Goal: Information Seeking & Learning: Learn about a topic

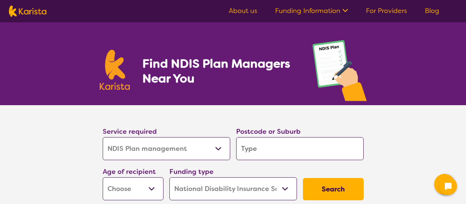
select select "NDIS Plan management"
select select "NDIS"
select select "NDIS Plan management"
select select "NDIS"
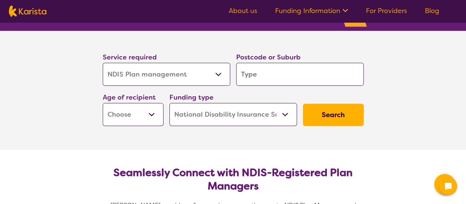
click at [221, 76] on select "Allied Health Assistant Assessment ([MEDICAL_DATA] or [MEDICAL_DATA]) Behaviour…" at bounding box center [167, 74] width 128 height 23
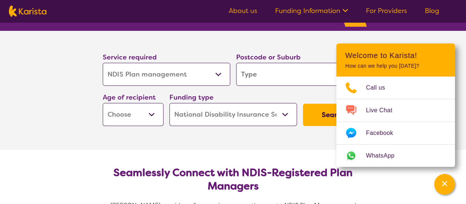
scroll to position [74, 0]
click at [305, 40] on section "Service required Allied Health Assistant Assessment ([MEDICAL_DATA] or [MEDICAL…" at bounding box center [233, 80] width 285 height 98
click at [446, 176] on div "Channel Menu" at bounding box center [444, 184] width 15 height 16
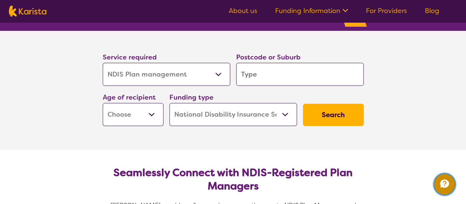
click at [440, 176] on icon "Channel Menu" at bounding box center [444, 183] width 15 height 15
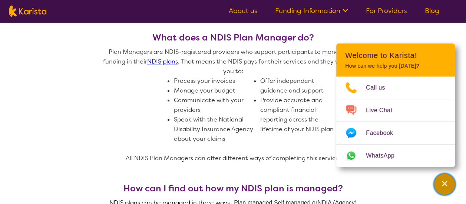
scroll to position [408, 0]
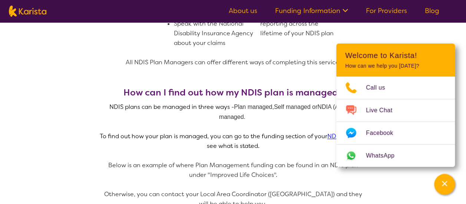
drag, startPoint x: 34, startPoint y: 93, endPoint x: 45, endPoint y: 92, distance: 11.2
click at [34, 93] on section "What does a NDIS Plan Manager do? Plan Managers are NDIS-registered providers w…" at bounding box center [233, 187] width 466 height 537
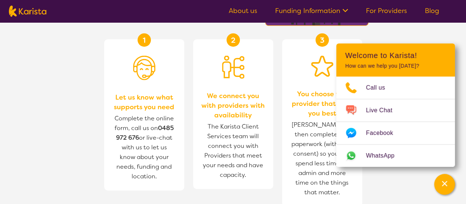
scroll to position [667, 0]
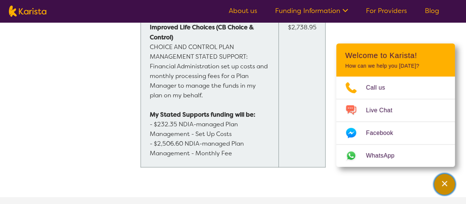
click at [443, 185] on icon "Channel Menu" at bounding box center [444, 182] width 7 height 7
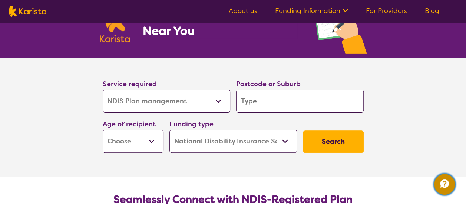
scroll to position [74, 0]
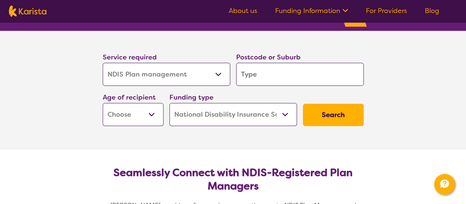
click at [219, 77] on select "Allied Health Assistant Assessment (ADHD or Autism) Behaviour support Counselli…" at bounding box center [167, 74] width 128 height 23
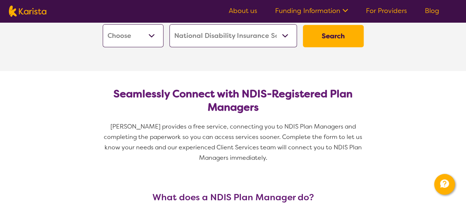
scroll to position [111, 0]
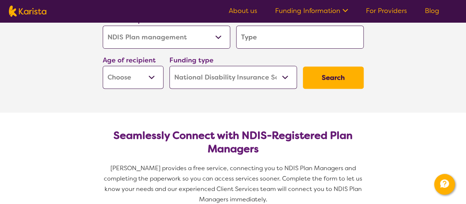
click at [217, 36] on select "Allied Health Assistant Assessment (ADHD or Autism) Behaviour support Counselli…" at bounding box center [167, 37] width 128 height 23
select select "Support worker"
click at [103, 26] on select "Allied Health Assistant Assessment (ADHD or Autism) Behaviour support Counselli…" at bounding box center [167, 37] width 128 height 23
select select "Support worker"
click at [295, 43] on input "search" at bounding box center [300, 37] width 128 height 23
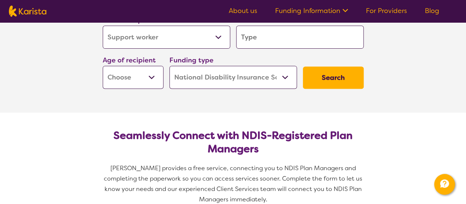
click at [151, 77] on select "Early Childhood - 0 to 9 Child - 10 to 11 Adolescent - 12 to 17 Adult - 18 to 6…" at bounding box center [133, 77] width 61 height 23
select select "AD"
click at [103, 66] on select "Early Childhood - 0 to 9 Child - 10 to 11 Adolescent - 12 to 17 Adult - 18 to 6…" at bounding box center [133, 77] width 61 height 23
select select "AD"
click at [338, 82] on button "Search" at bounding box center [333, 77] width 61 height 22
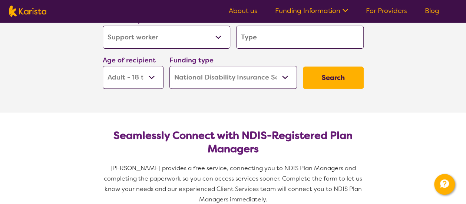
click at [262, 37] on input "search" at bounding box center [300, 37] width 128 height 23
click at [396, 68] on section "Service required Allied Health Assistant Assessment (ADHD or Autism) Behaviour …" at bounding box center [233, 53] width 466 height 119
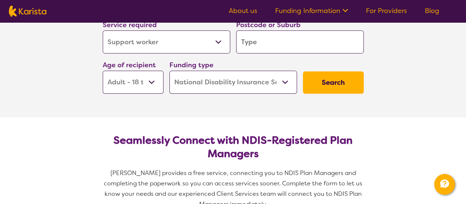
scroll to position [74, 0]
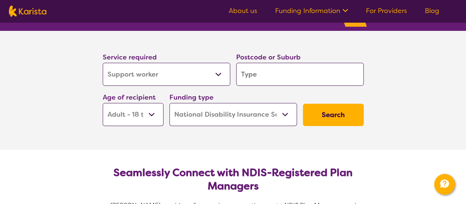
click at [257, 75] on input "search" at bounding box center [300, 74] width 128 height 23
type input "4"
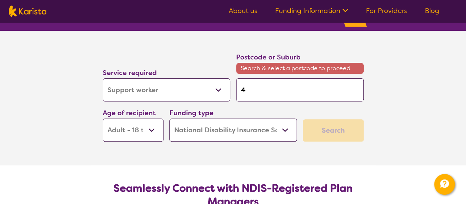
type input "41"
type input "412"
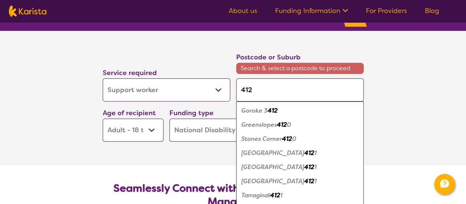
type input "412\"
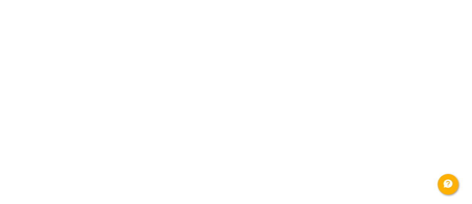
scroll to position [0, 0]
click at [166, 0] on html "End Conversation Request a call back I am looking for a disability or aged care…" at bounding box center [236, 0] width 472 height 0
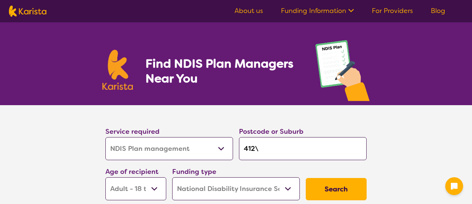
select select "NDIS Plan management"
select select "AD"
select select "NDIS"
select select "NDIS Plan management"
select select "AD"
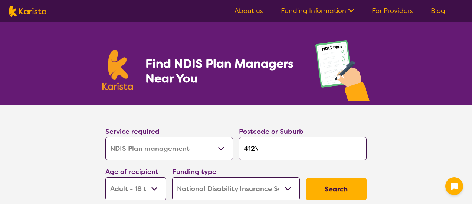
select select "NDIS"
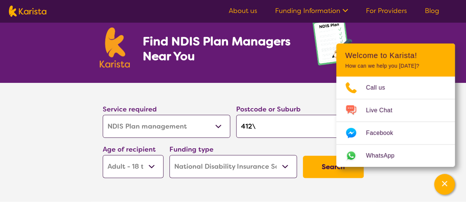
scroll to position [59, 0]
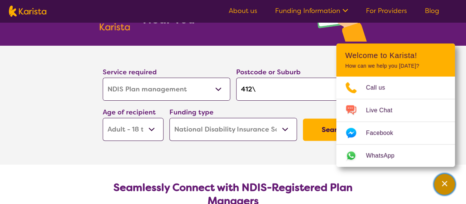
click at [446, 187] on div "Channel Menu" at bounding box center [444, 184] width 15 height 16
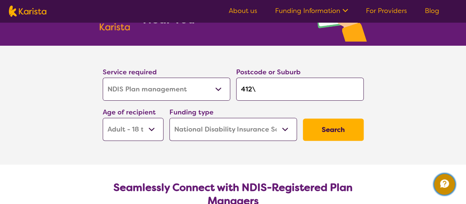
click at [445, 185] on icon "Channel Menu" at bounding box center [444, 183] width 9 height 8
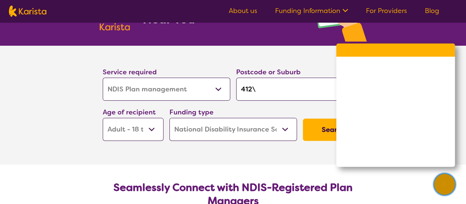
click at [445, 183] on icon "Channel Menu" at bounding box center [444, 183] width 5 height 5
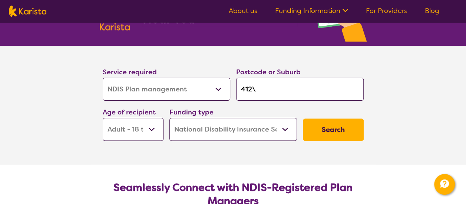
click at [263, 92] on input "412\" at bounding box center [300, 88] width 128 height 23
type input "412"
type input "41"
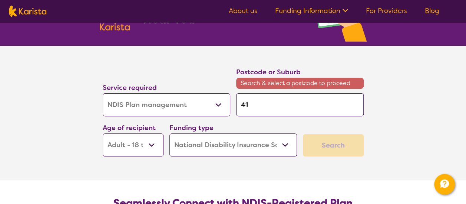
type input "4"
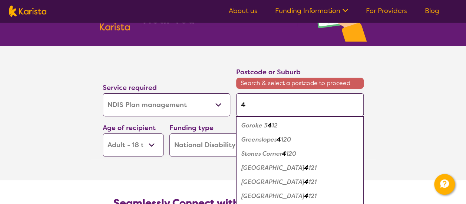
type input "41"
type input "411"
type input "4112"
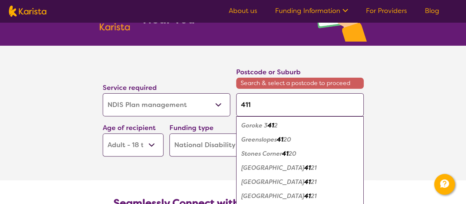
type input "4112"
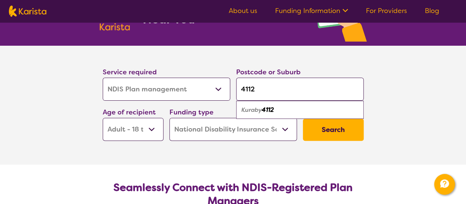
type input "411"
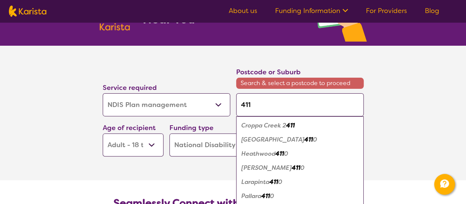
type input "4114"
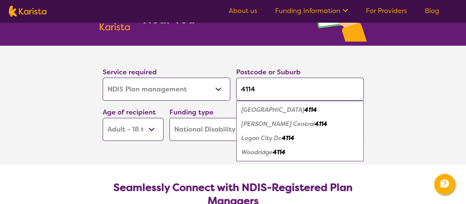
type input "4114"
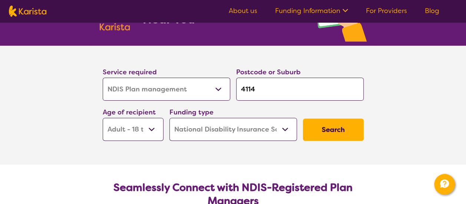
click at [409, 115] on section "Service required Allied Health Assistant Assessment (ADHD or Autism) Behaviour …" at bounding box center [233, 105] width 466 height 119
click at [327, 130] on button "Search" at bounding box center [333, 129] width 61 height 22
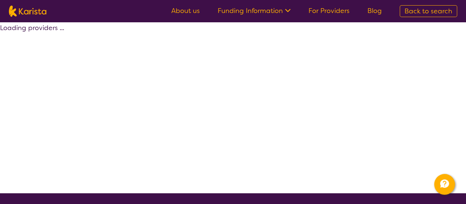
select select "by_score"
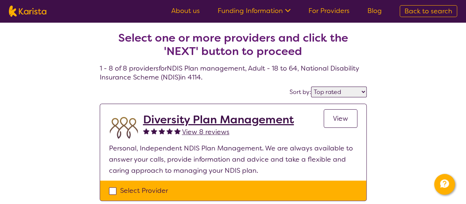
click at [280, 7] on link "Funding Information" at bounding box center [254, 10] width 73 height 9
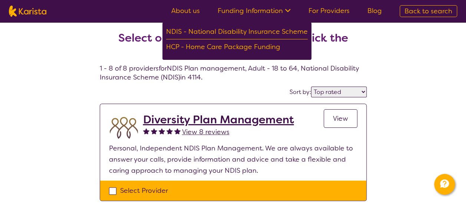
click at [344, 9] on link "For Providers" at bounding box center [328, 10] width 41 height 9
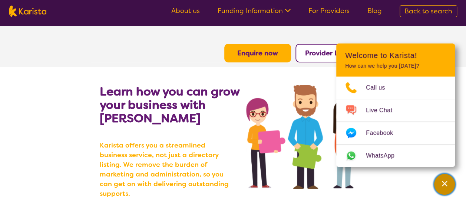
click at [446, 186] on icon "Channel Menu" at bounding box center [444, 182] width 7 height 7
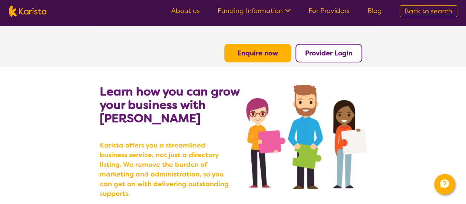
click at [327, 11] on link "For Providers" at bounding box center [328, 10] width 41 height 9
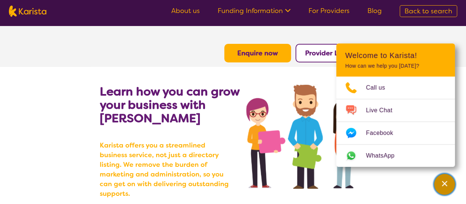
click at [446, 187] on div "Channel Menu" at bounding box center [444, 184] width 15 height 16
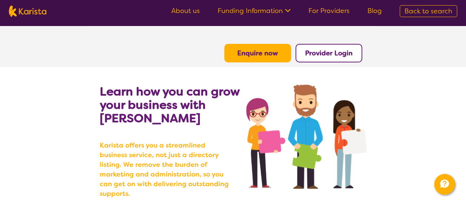
click at [287, 8] on icon at bounding box center [287, 10] width 8 height 8
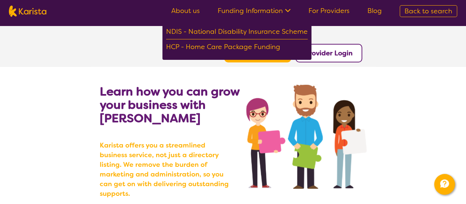
click at [215, 32] on div "NDIS - National Disability Insurance Scheme" at bounding box center [237, 32] width 142 height 13
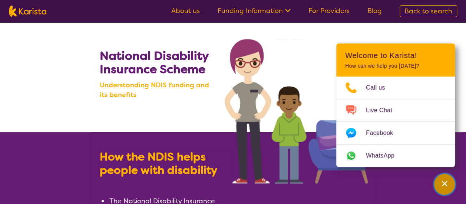
drag, startPoint x: 447, startPoint y: 184, endPoint x: 412, endPoint y: 169, distance: 38.6
click at [447, 184] on icon "Channel Menu" at bounding box center [444, 182] width 7 height 7
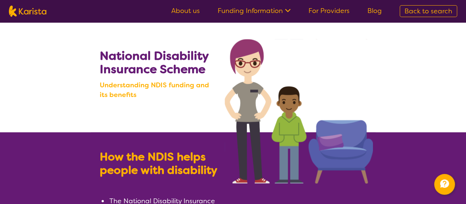
click at [286, 9] on icon at bounding box center [287, 10] width 8 height 8
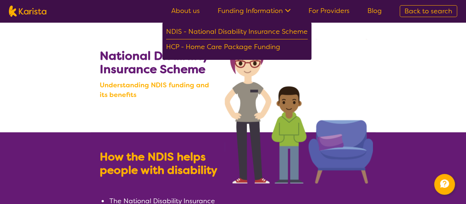
drag, startPoint x: 345, startPoint y: 54, endPoint x: 343, endPoint y: 30, distance: 24.5
click at [345, 54] on img at bounding box center [299, 111] width 148 height 144
click at [341, 13] on link "For Providers" at bounding box center [328, 10] width 41 height 9
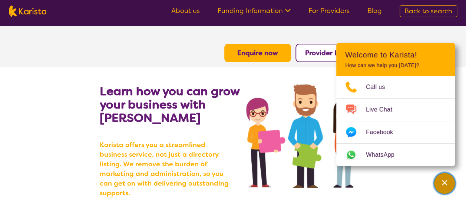
click at [444, 181] on icon "Channel Menu" at bounding box center [444, 182] width 7 height 7
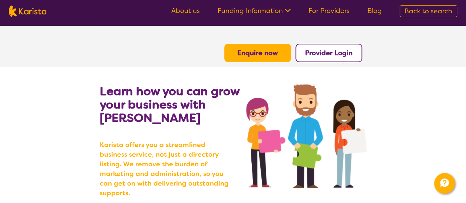
click at [327, 54] on b "Provider Login" at bounding box center [328, 53] width 47 height 9
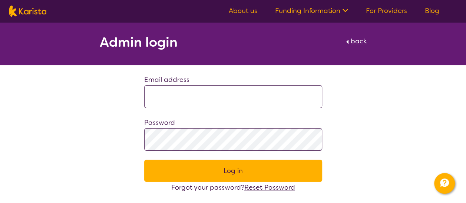
scroll to position [37, 0]
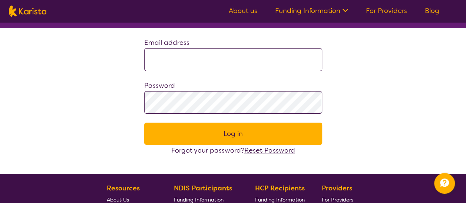
click at [199, 55] on input at bounding box center [233, 59] width 178 height 23
click at [363, 69] on div "Admin login back Email address Password Log in Forgot your password? Reset Pass…" at bounding box center [233, 70] width 466 height 171
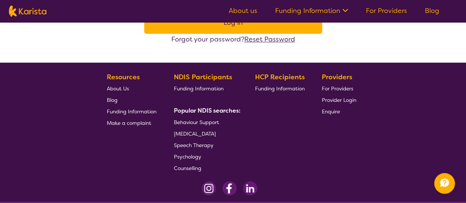
scroll to position [185, 0]
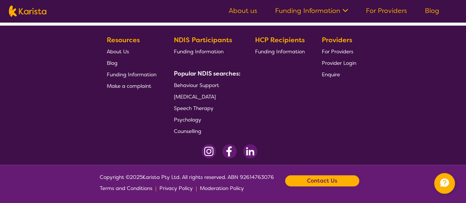
click at [340, 53] on span "For Providers" at bounding box center [338, 51] width 32 height 7
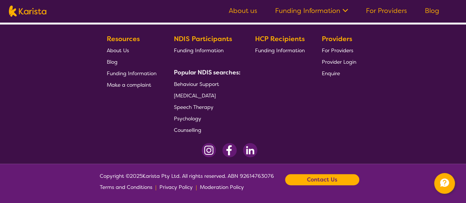
scroll to position [187, 0]
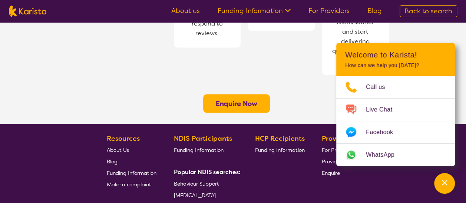
scroll to position [692, 0]
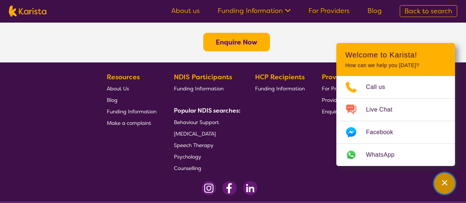
click at [445, 181] on icon "Channel Menu" at bounding box center [444, 182] width 7 height 7
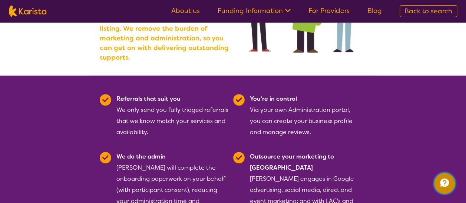
scroll to position [0, 0]
